Goal: Task Accomplishment & Management: Manage account settings

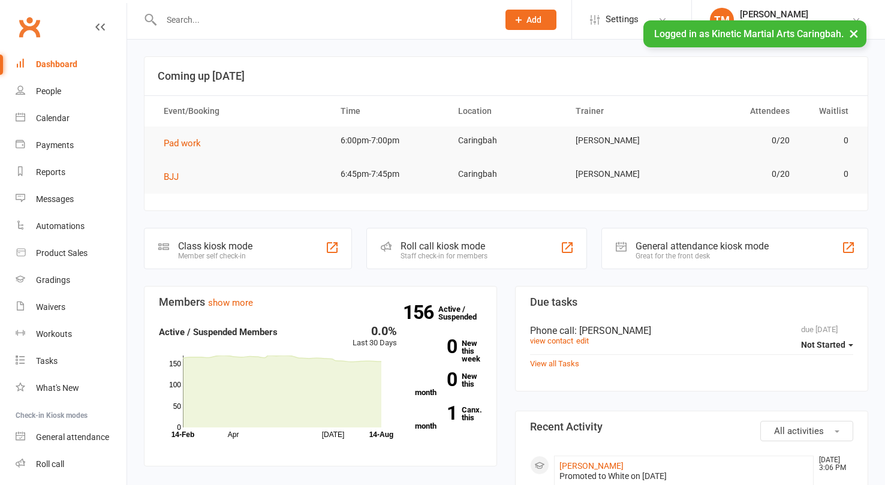
click at [219, 13] on input "text" at bounding box center [324, 19] width 332 height 17
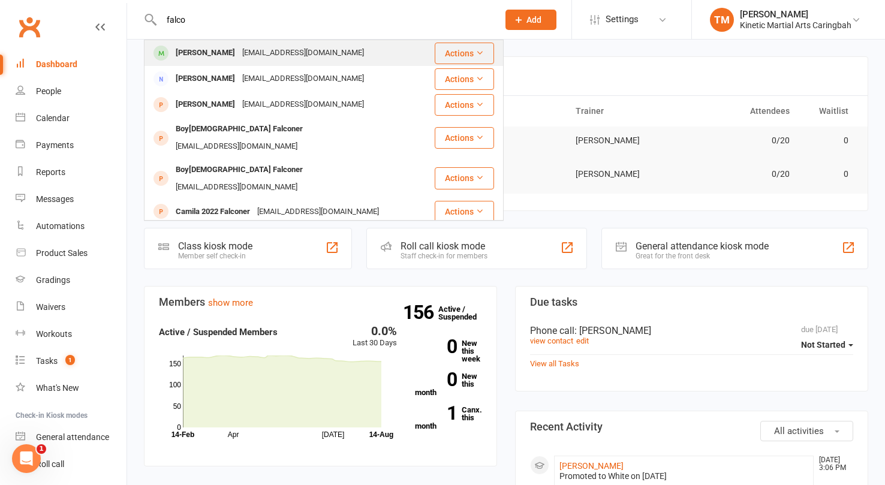
type input "falco"
click at [212, 46] on div "[PERSON_NAME]" at bounding box center [205, 52] width 67 height 17
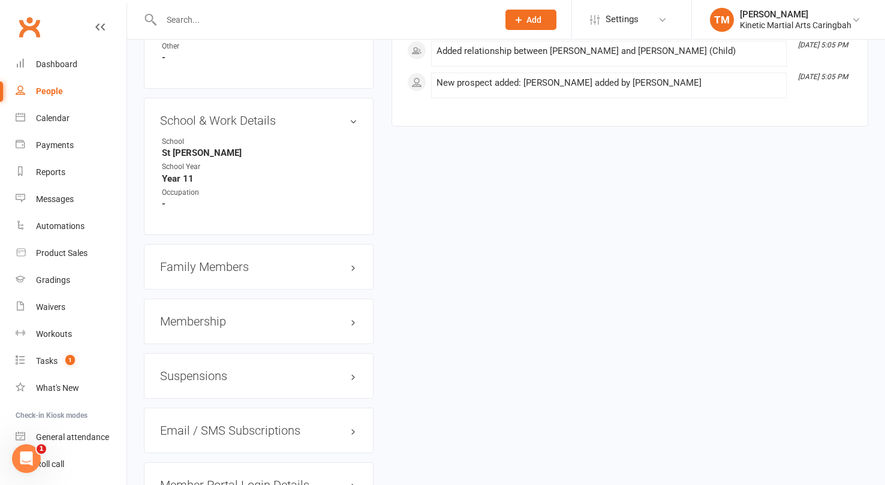
scroll to position [1433, 0]
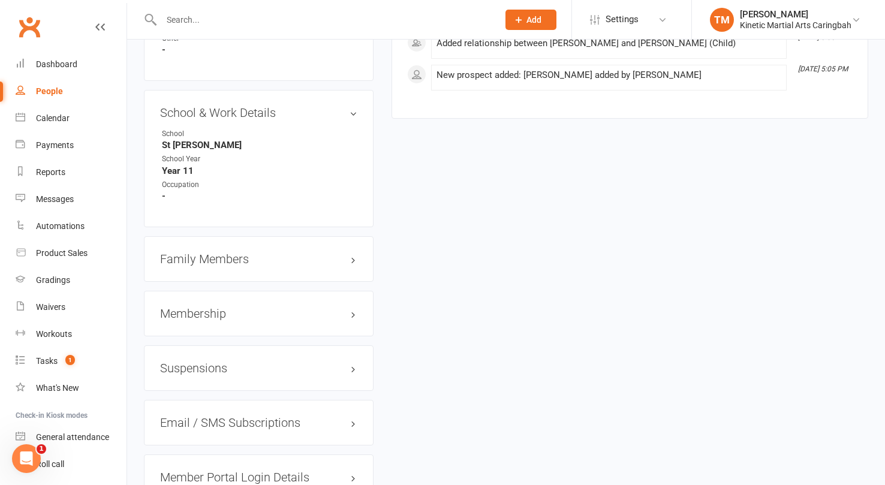
click at [349, 307] on h3 "Membership" at bounding box center [258, 313] width 197 height 13
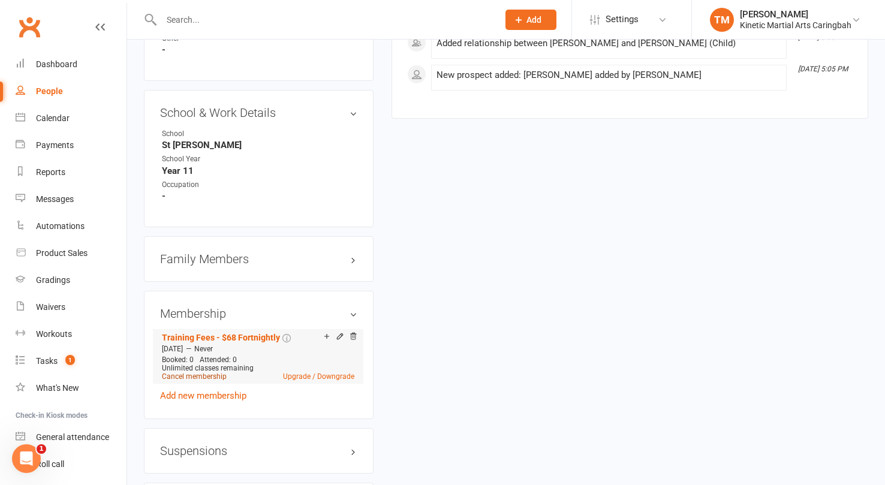
click at [199, 372] on link "Cancel membership" at bounding box center [194, 376] width 65 height 8
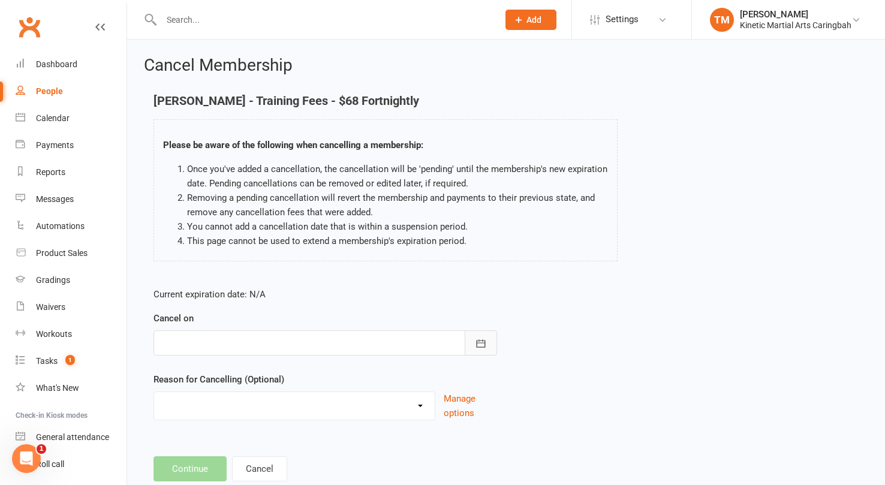
click at [484, 343] on icon "button" at bounding box center [481, 343] width 9 height 8
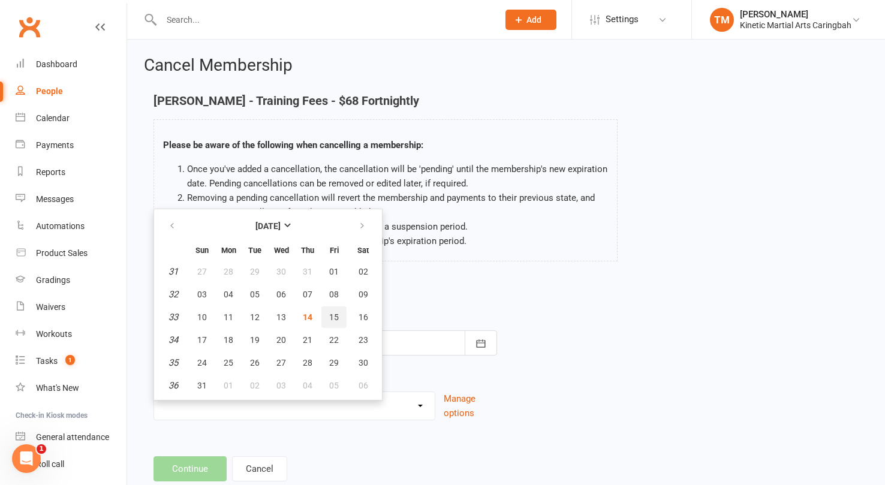
click at [334, 315] on span "15" at bounding box center [334, 317] width 10 height 10
type input "[DATE]"
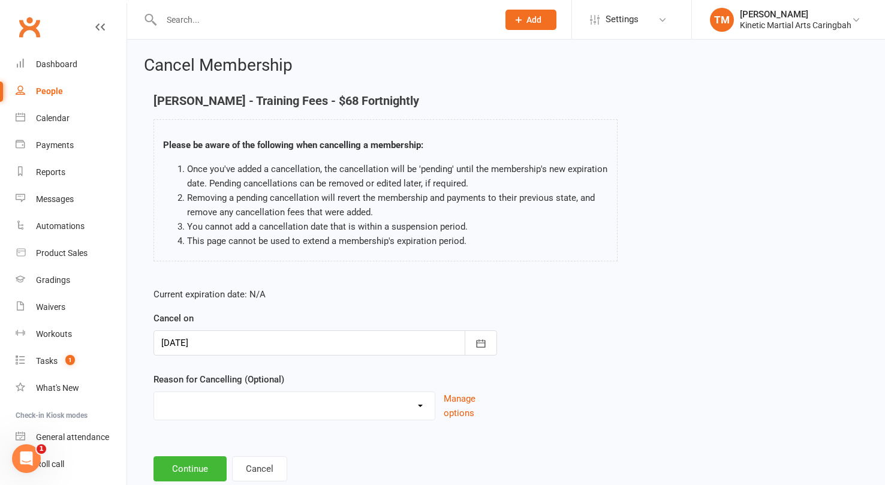
click at [421, 407] on select "Admin Bored of classes Event Paid For Holiday Injury Kinetic Transfer Moving aw…" at bounding box center [294, 404] width 281 height 24
select select "13"
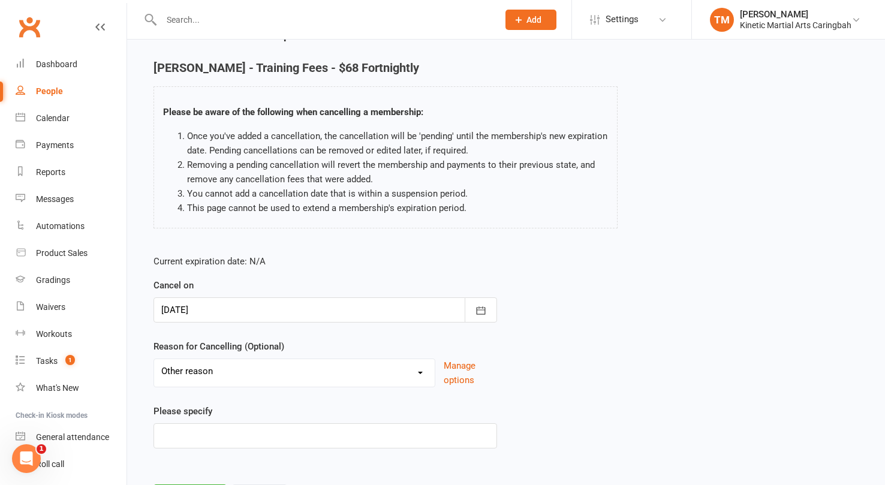
scroll to position [94, 0]
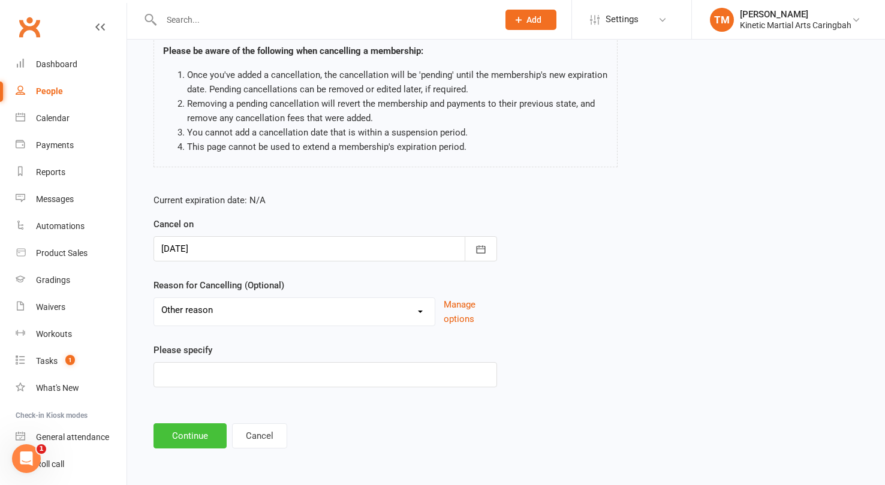
click at [198, 425] on button "Continue" at bounding box center [189, 435] width 73 height 25
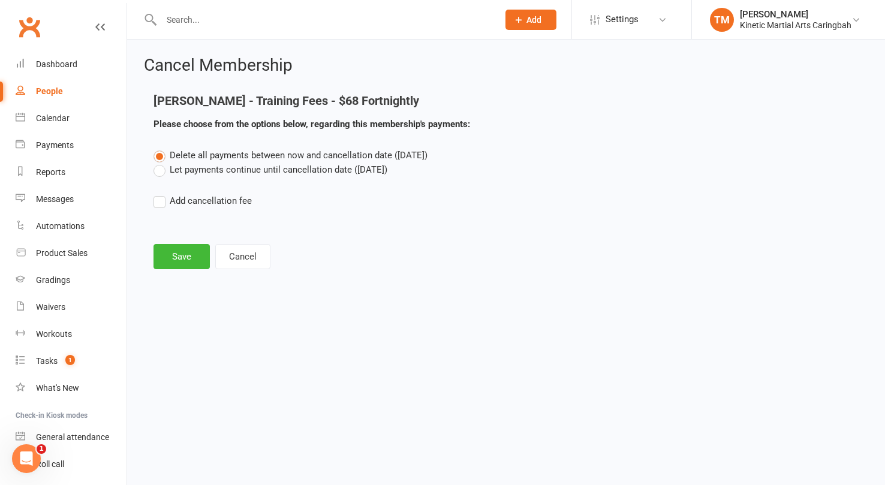
scroll to position [0, 0]
click at [176, 264] on button "Save" at bounding box center [181, 256] width 56 height 25
